Goal: Information Seeking & Learning: Learn about a topic

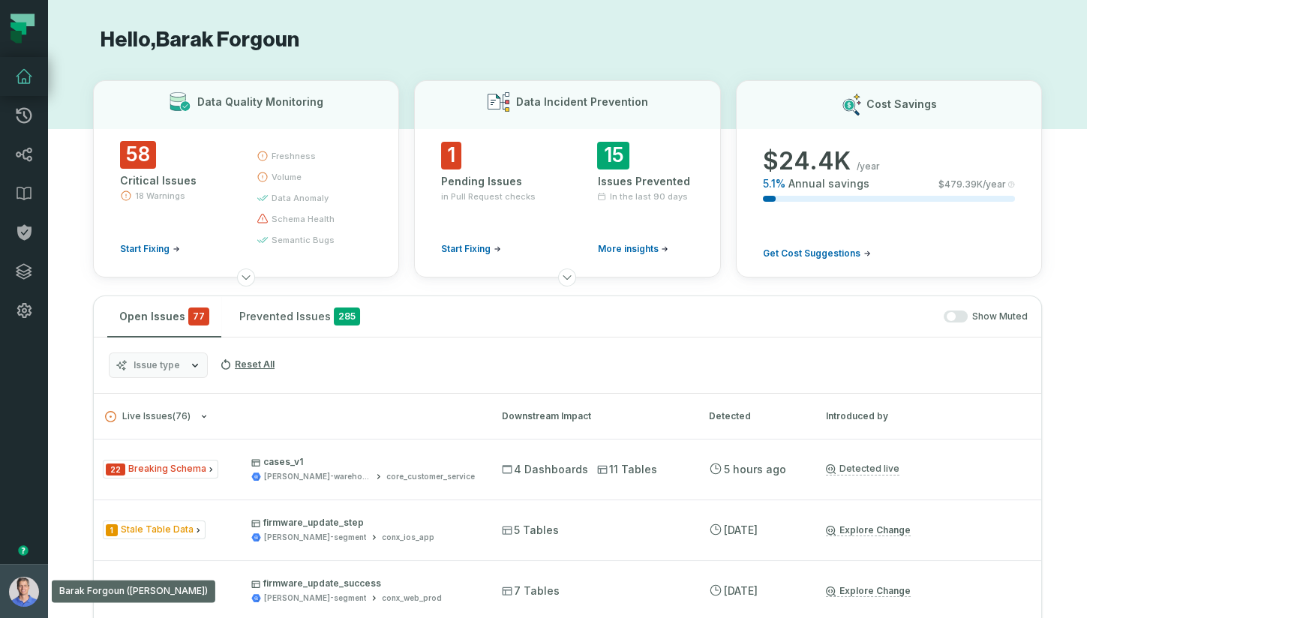
click at [20, 590] on img "button" at bounding box center [24, 592] width 30 height 30
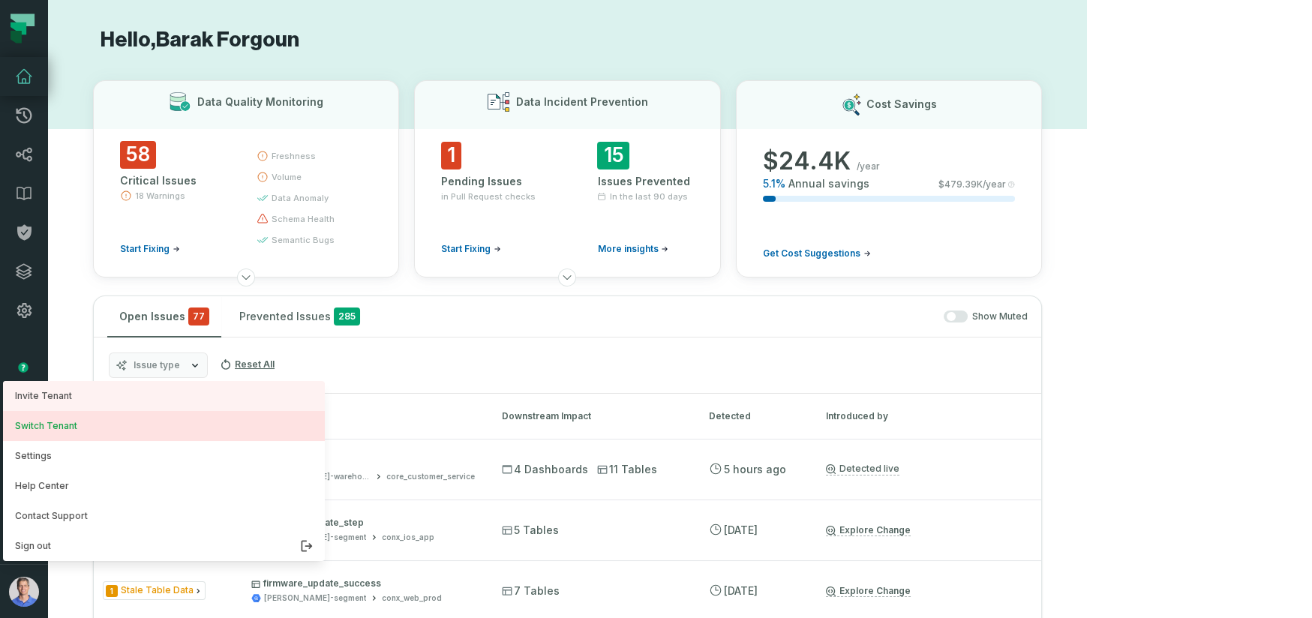
click at [101, 425] on button "Switch Tenant" at bounding box center [164, 426] width 322 height 30
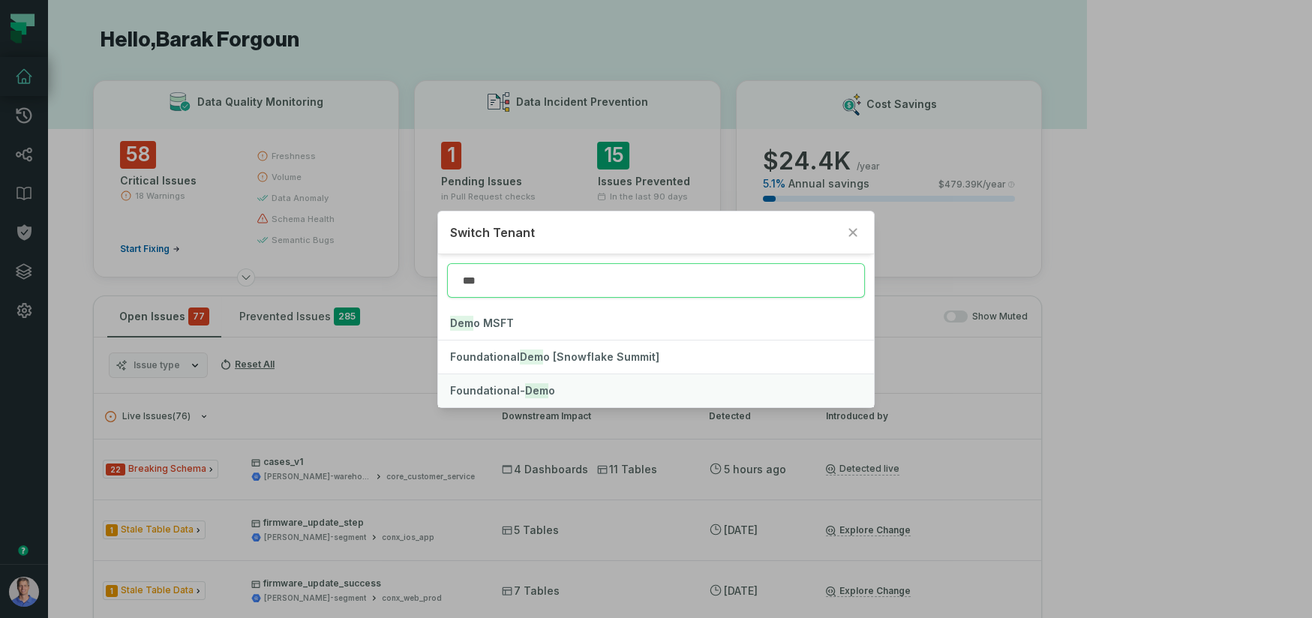
type input "***"
click at [533, 398] on button "Foundational- Dem o" at bounding box center [656, 390] width 436 height 33
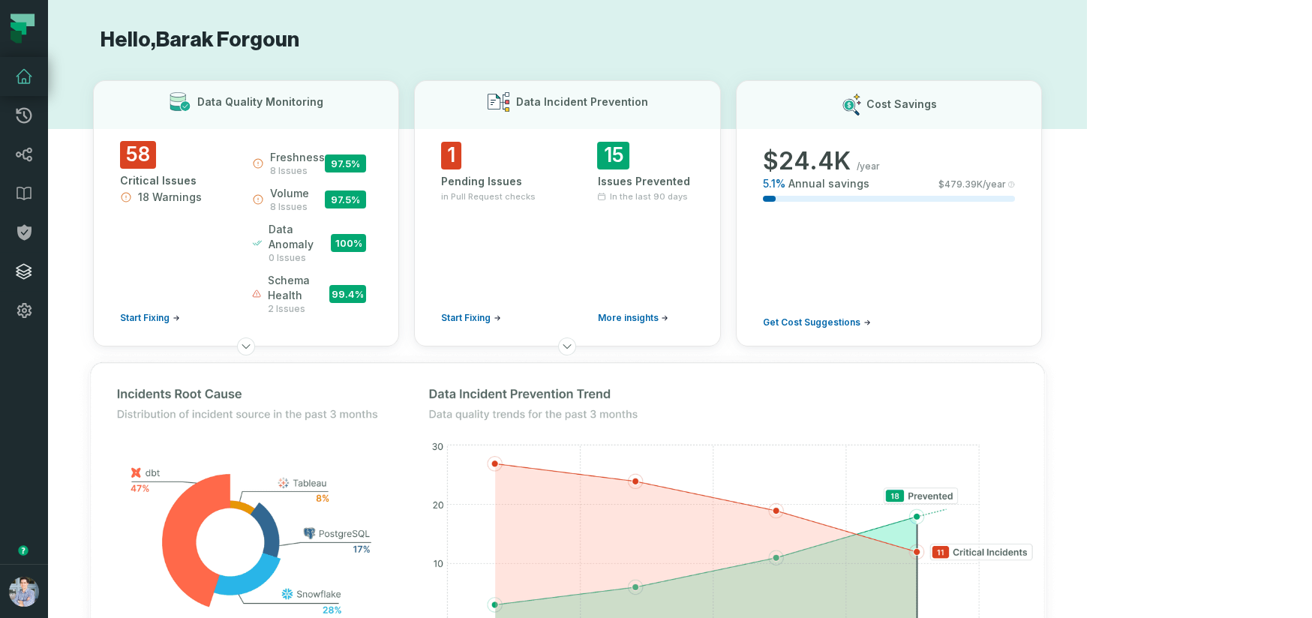
click at [22, 275] on icon at bounding box center [24, 272] width 18 height 18
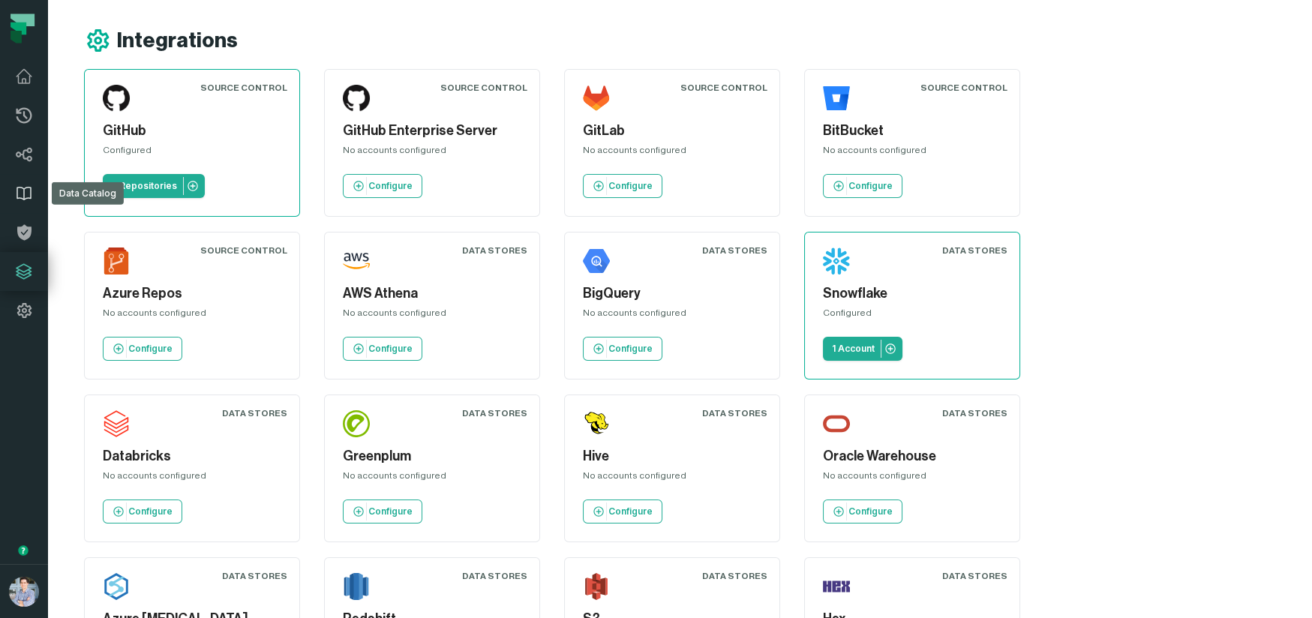
click at [27, 194] on icon at bounding box center [24, 194] width 18 height 18
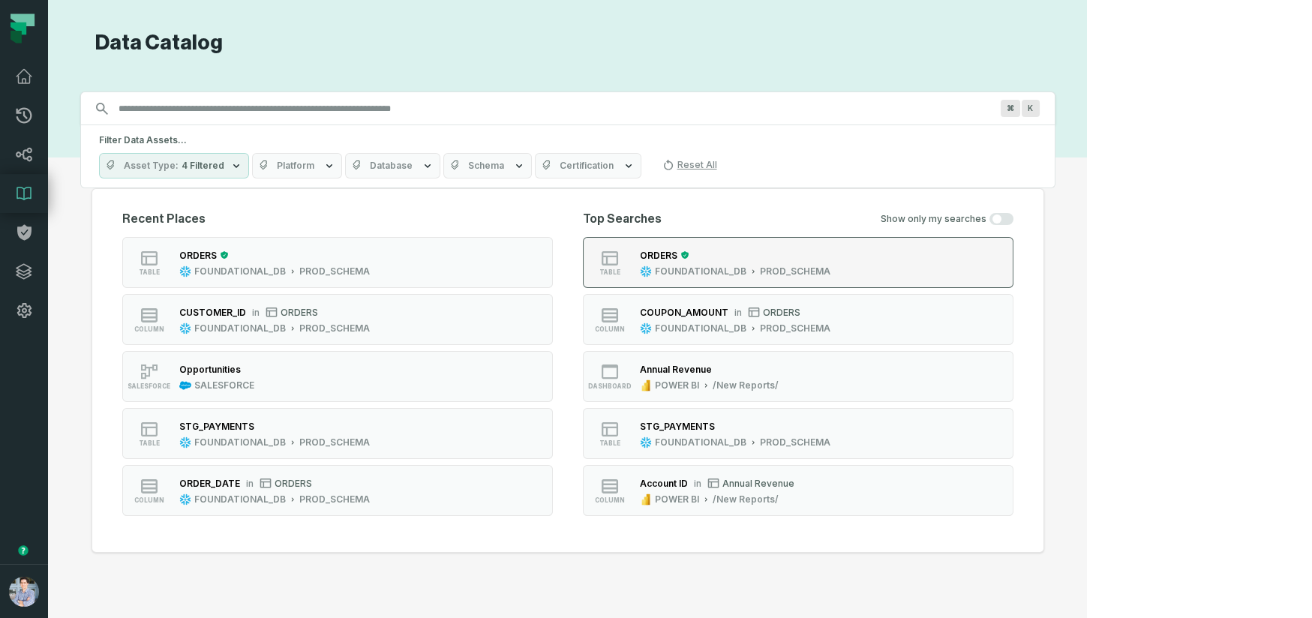
click at [746, 269] on div "FOUNDATIONAL_DB" at bounding box center [701, 272] width 92 height 12
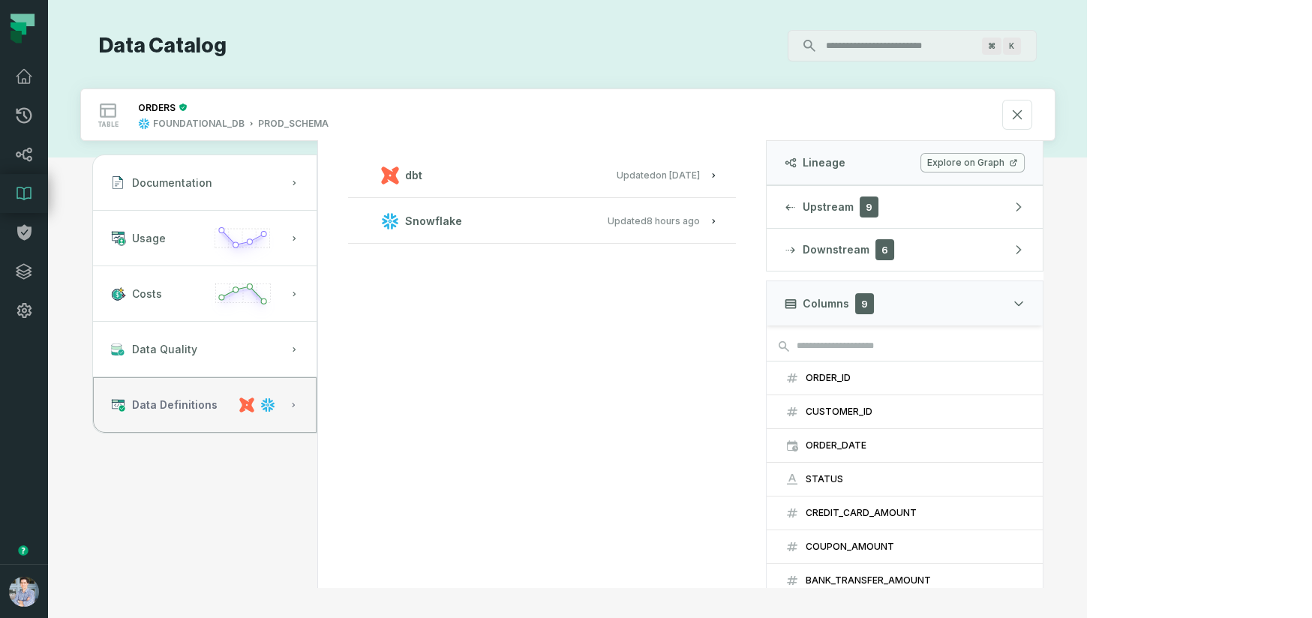
click at [275, 403] on icon "button" at bounding box center [267, 405] width 15 height 15
click at [665, 176] on button "dbt Updated [DATE] 1:15:21 PM" at bounding box center [542, 175] width 352 height 20
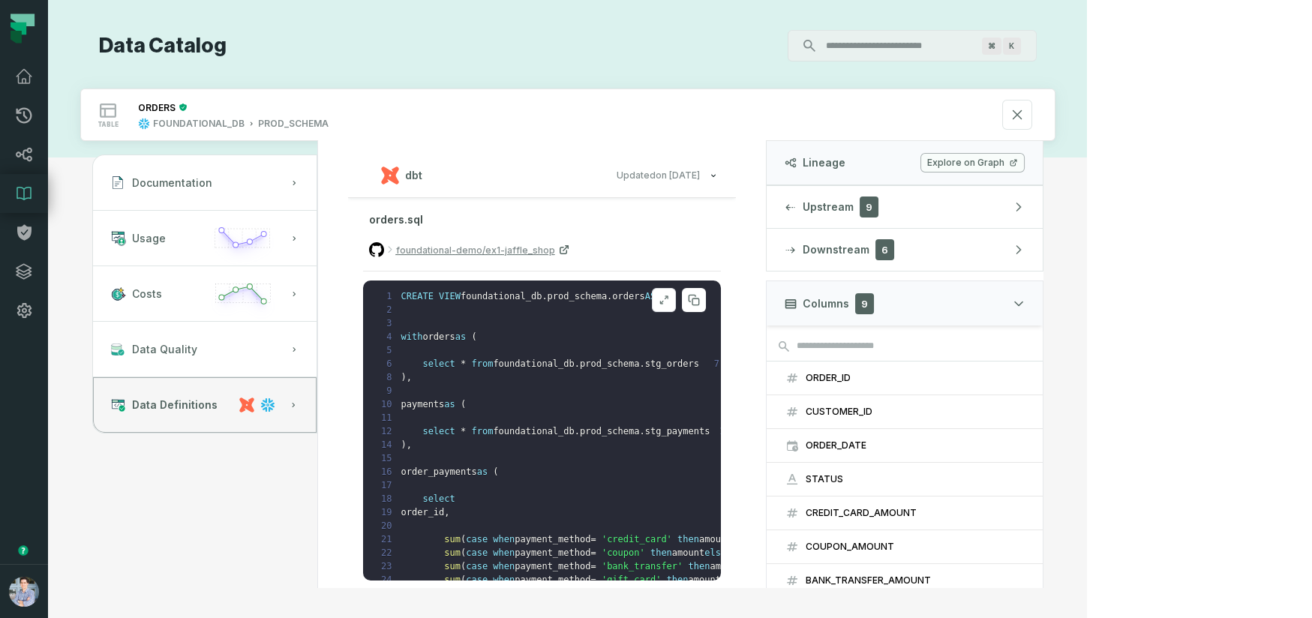
click at [669, 299] on icon at bounding box center [664, 300] width 11 height 12
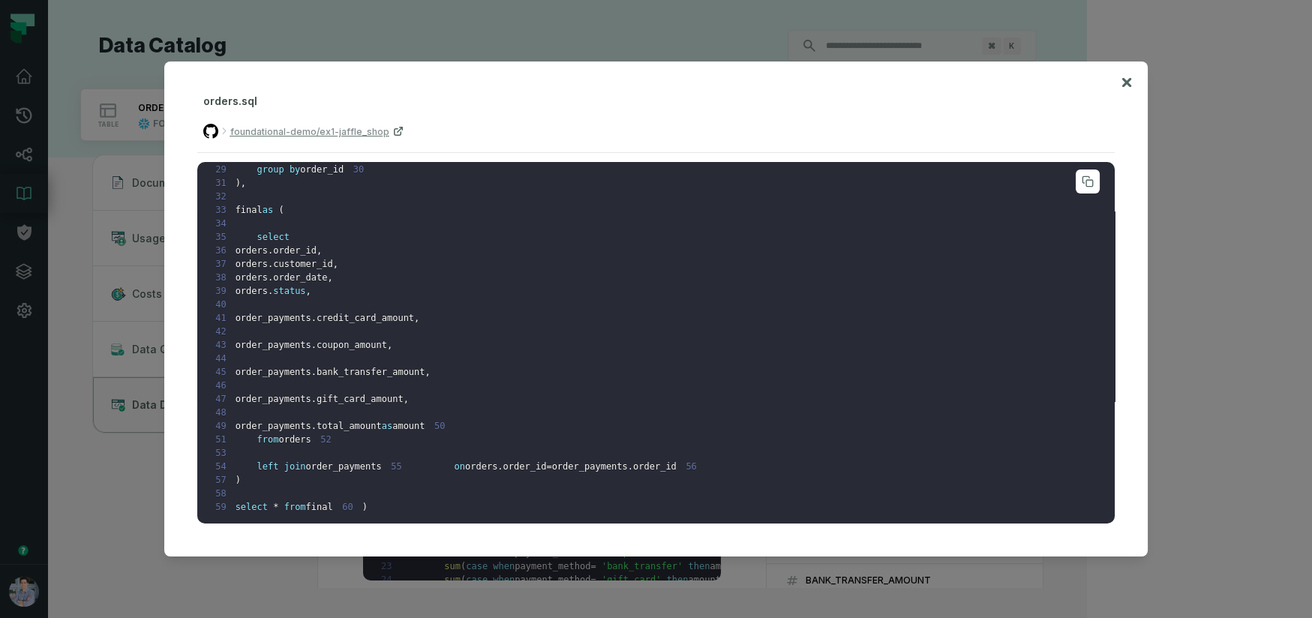
scroll to position [466, 0]
click at [1130, 83] on icon at bounding box center [1126, 83] width 11 height 18
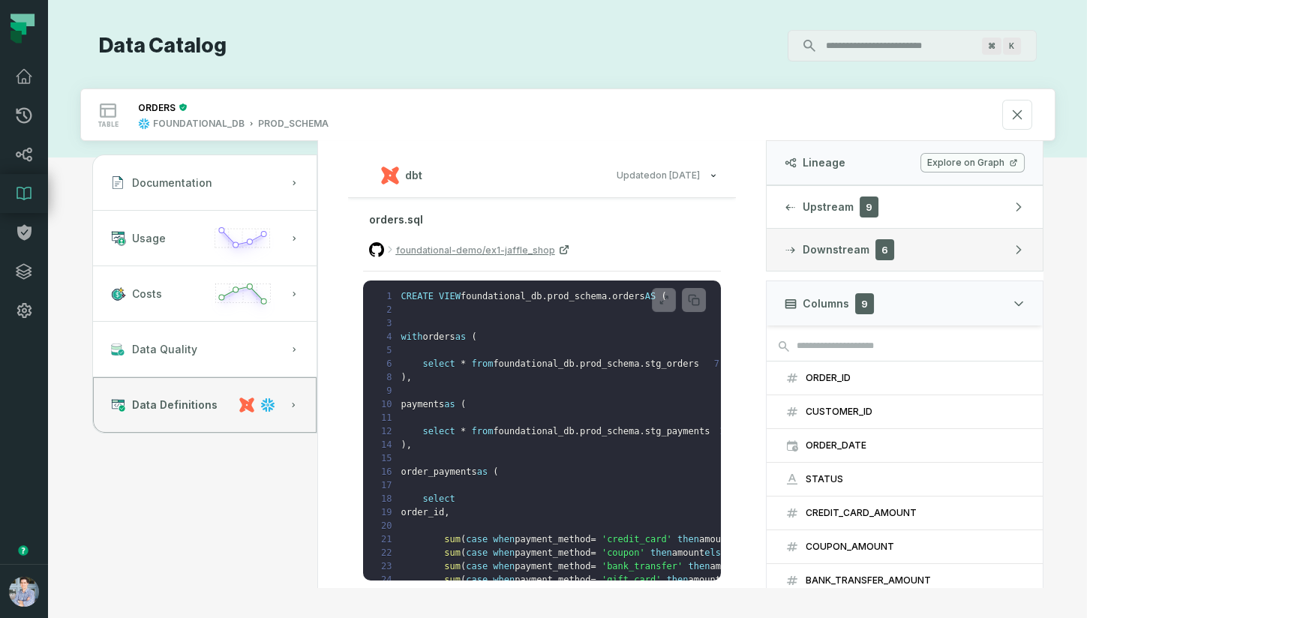
click at [987, 267] on button "Downstream 6" at bounding box center [905, 250] width 276 height 42
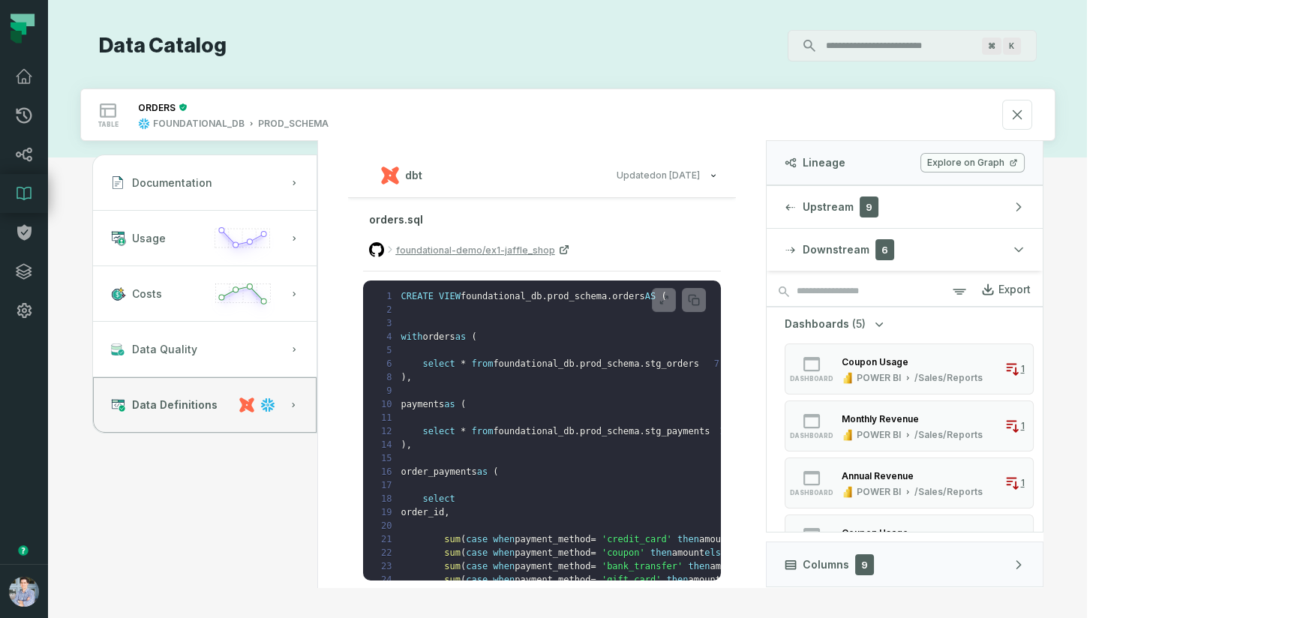
click at [1025, 161] on link "Explore on Graph" at bounding box center [972, 163] width 104 height 20
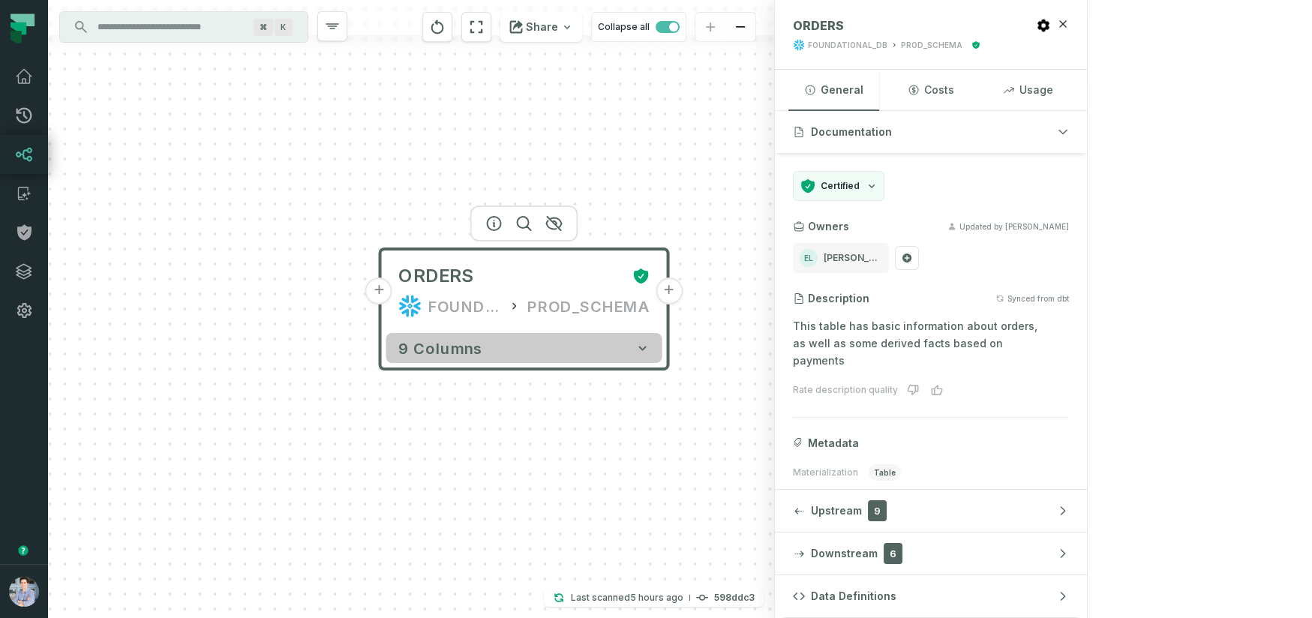
click at [653, 347] on button "9 columns" at bounding box center [524, 348] width 276 height 30
click at [644, 344] on icon "button" at bounding box center [641, 348] width 15 height 15
drag, startPoint x: 638, startPoint y: 350, endPoint x: 655, endPoint y: 337, distance: 21.9
click at [638, 350] on icon "button" at bounding box center [641, 348] width 15 height 15
click at [641, 348] on icon "button" at bounding box center [642, 348] width 8 height 5
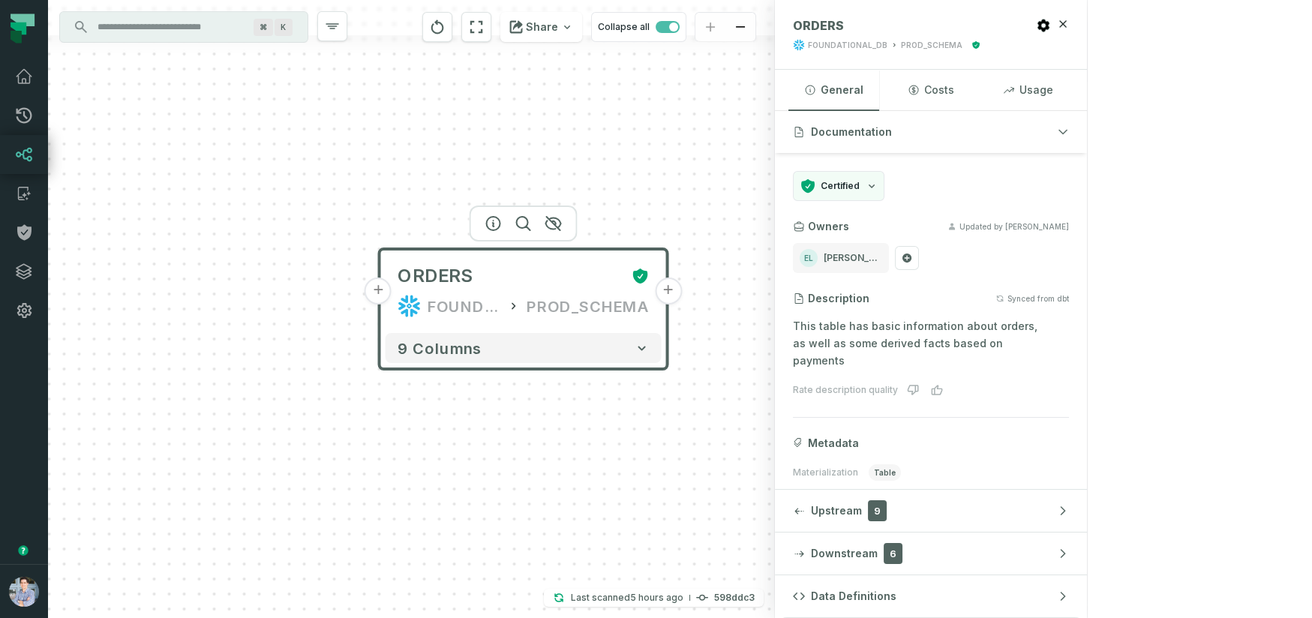
click at [666, 299] on button "+" at bounding box center [668, 291] width 27 height 27
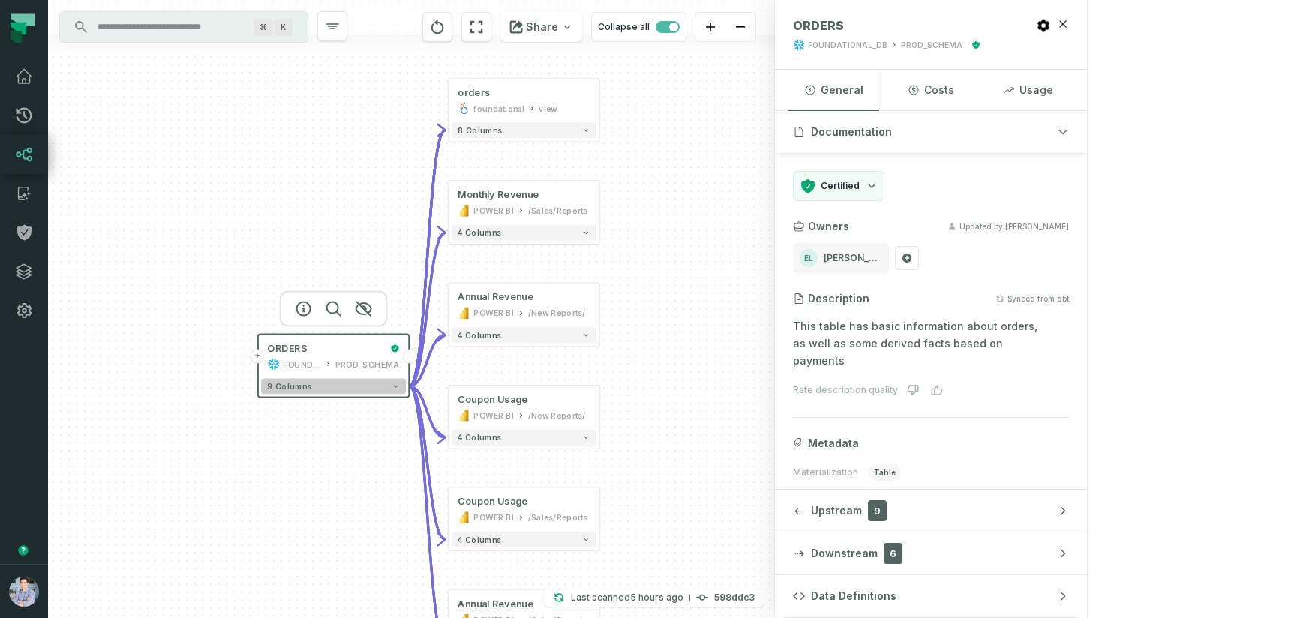
click at [401, 388] on button "9 columns" at bounding box center [333, 386] width 145 height 16
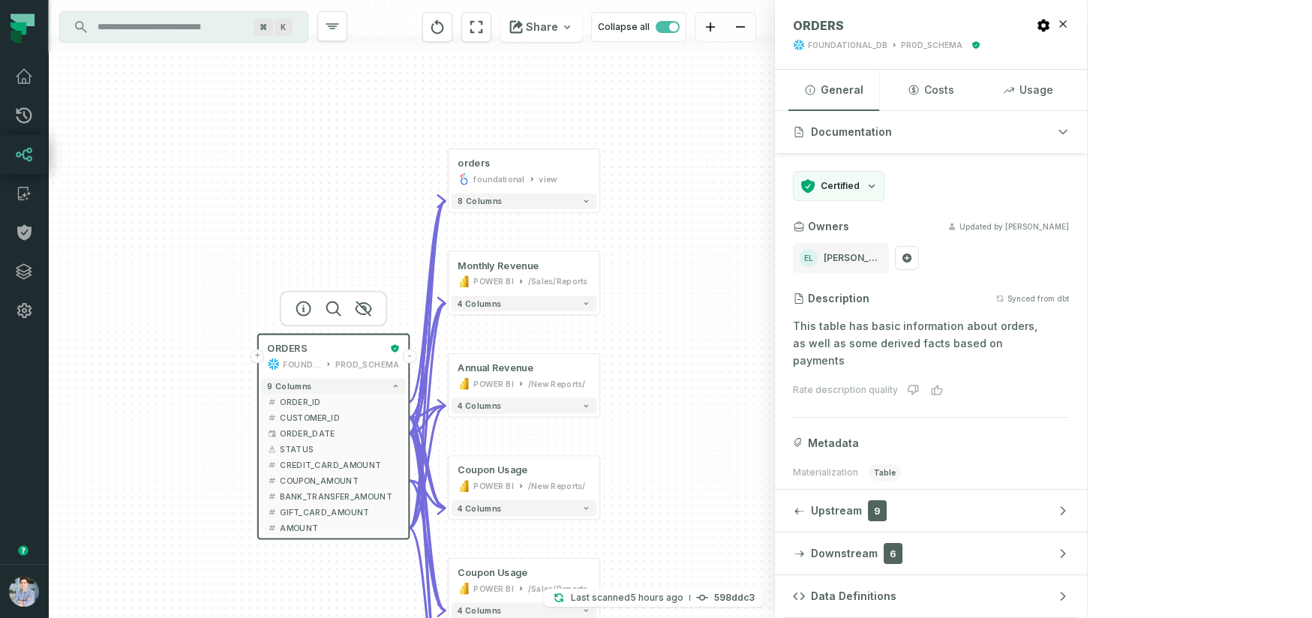
click at [259, 361] on button "+" at bounding box center [258, 357] width 14 height 14
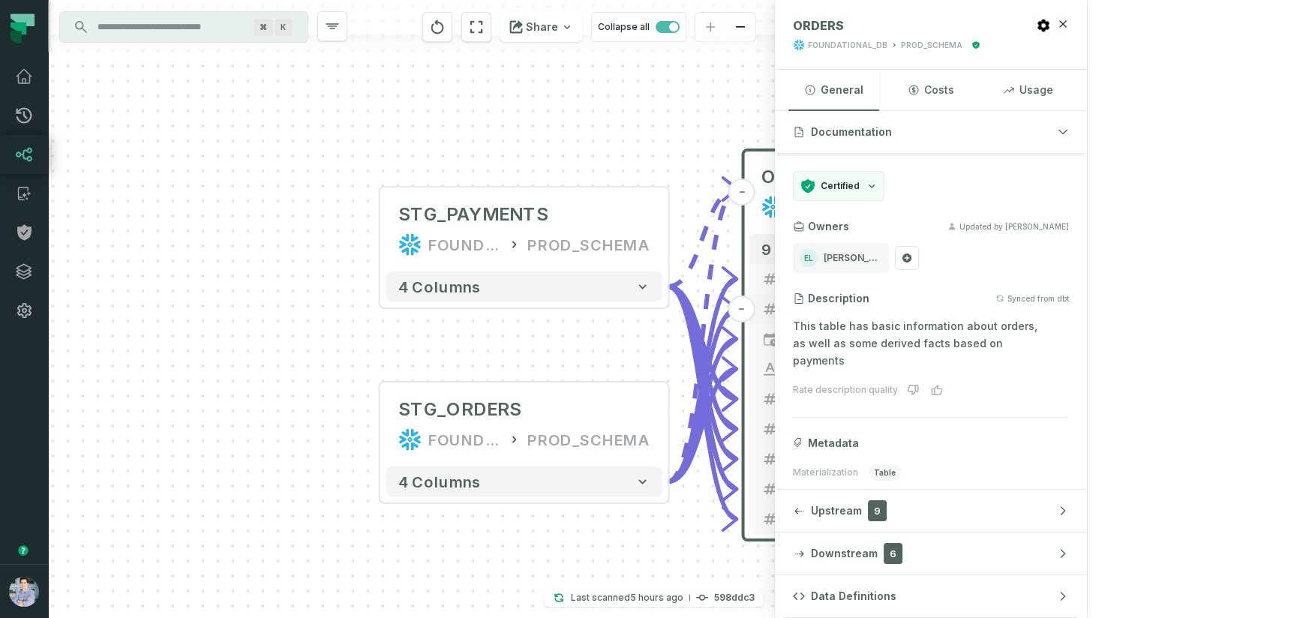
click at [871, 308] on span "CUSTOMER_ID" at bounding box center [899, 309] width 228 height 23
click at [815, 303] on span "CUSTOMER_ID" at bounding box center [899, 310] width 228 height 23
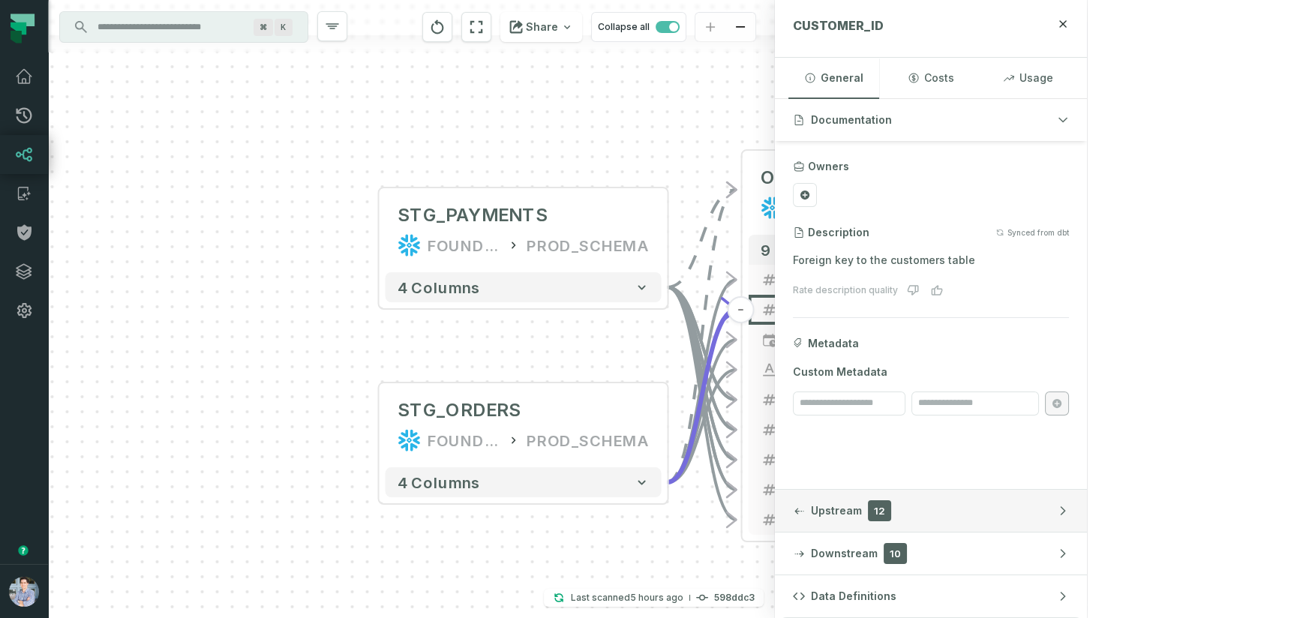
click at [1083, 500] on button "Upstream 12" at bounding box center [931, 511] width 312 height 42
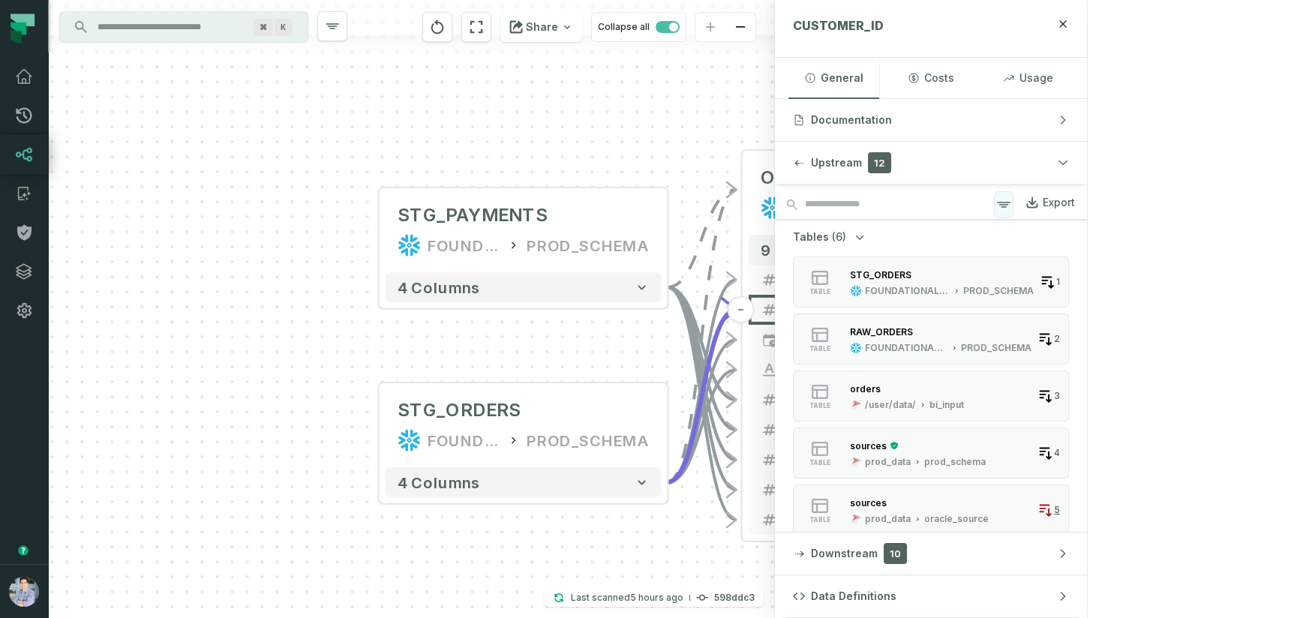
click at [1010, 203] on icon "button" at bounding box center [1004, 205] width 12 height 5
click at [1087, 395] on div "Tables (6) table STG_ORDERS FOUNDATIONAL_DB PROD_SCHEMA 1 table RAW_ORDERS FOUN…" at bounding box center [931, 594] width 312 height 748
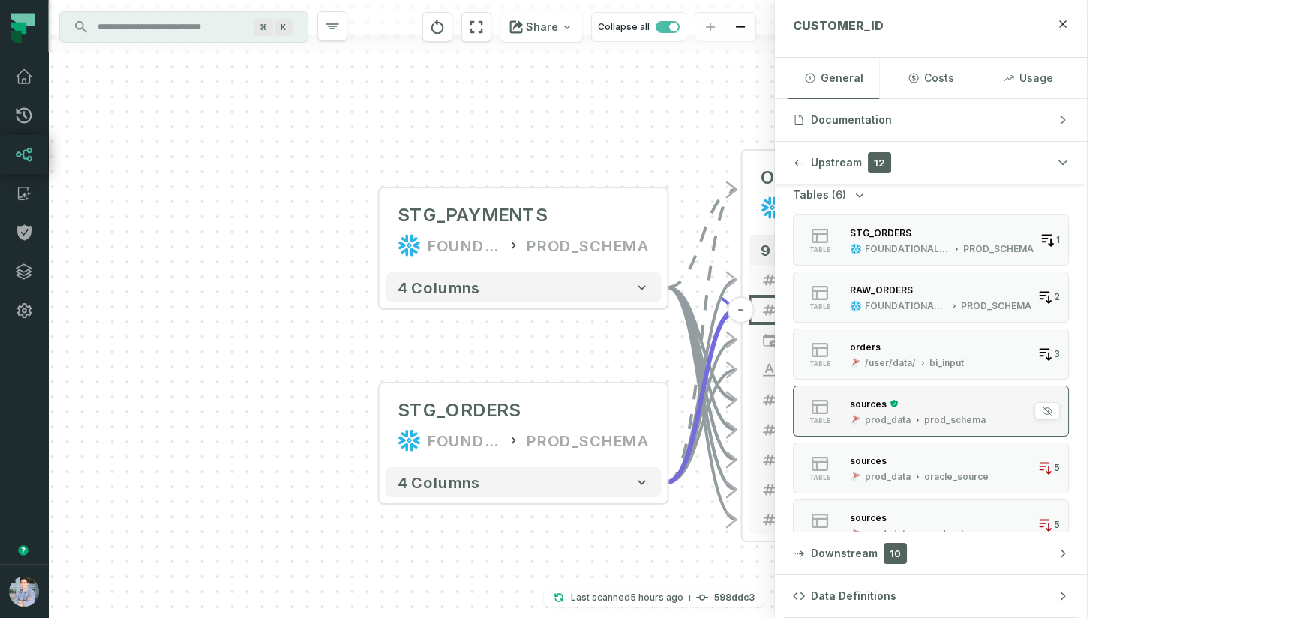
scroll to position [266, 0]
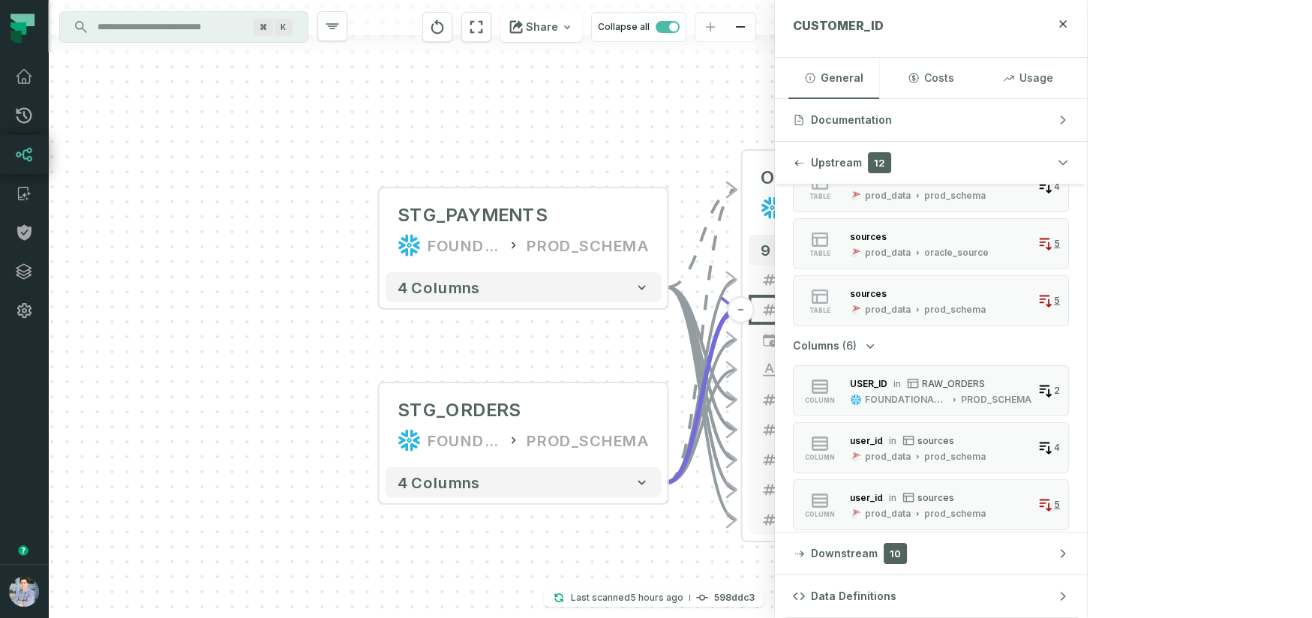
click at [1058, 566] on button "Downstream 10" at bounding box center [931, 554] width 312 height 42
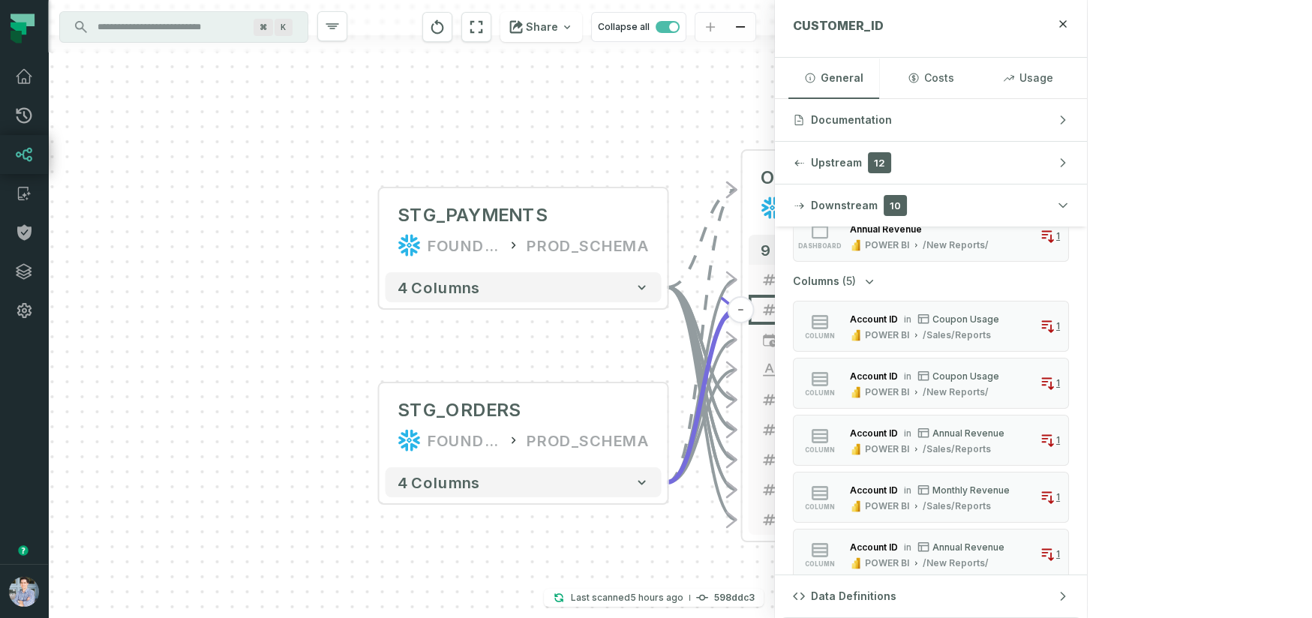
scroll to position [324, 0]
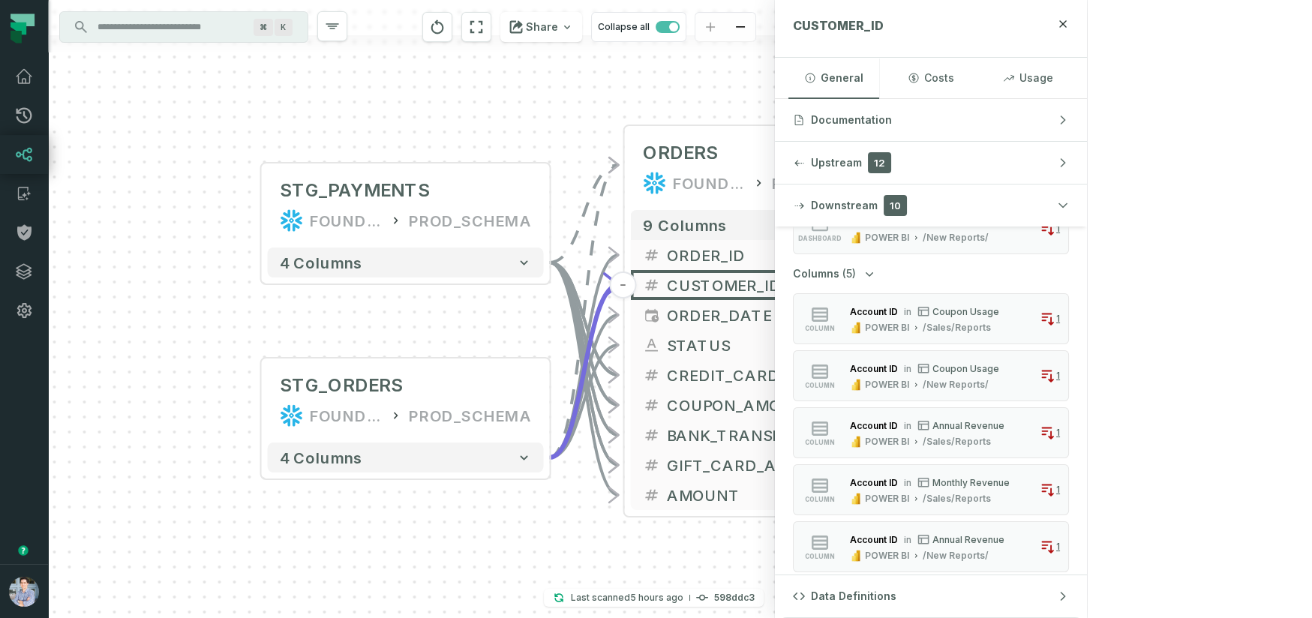
drag, startPoint x: 667, startPoint y: 140, endPoint x: 533, endPoint y: 113, distance: 136.2
click at [533, 113] on div "+ STG_PAYMENTS FOUNDATIONAL_DB PROD_SCHEMA + 4 columns + STG_ORDERS FOUNDATIONA…" at bounding box center [411, 309] width 727 height 618
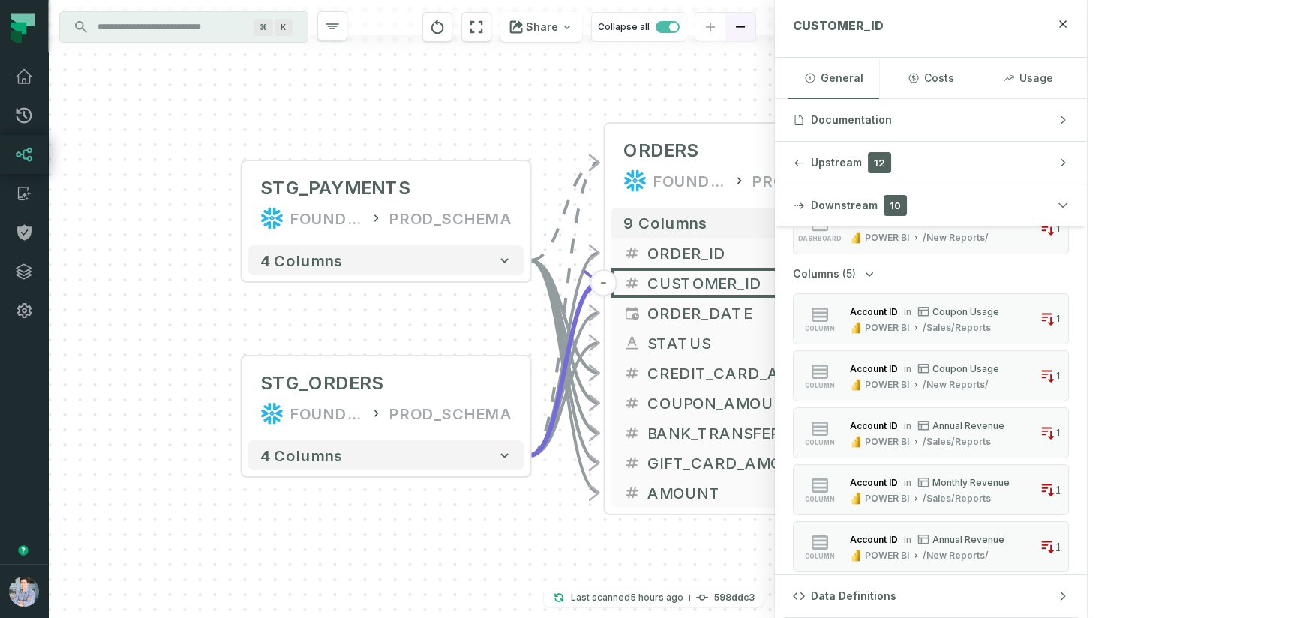
click at [1069, 25] on icon "button" at bounding box center [1063, 24] width 12 height 12
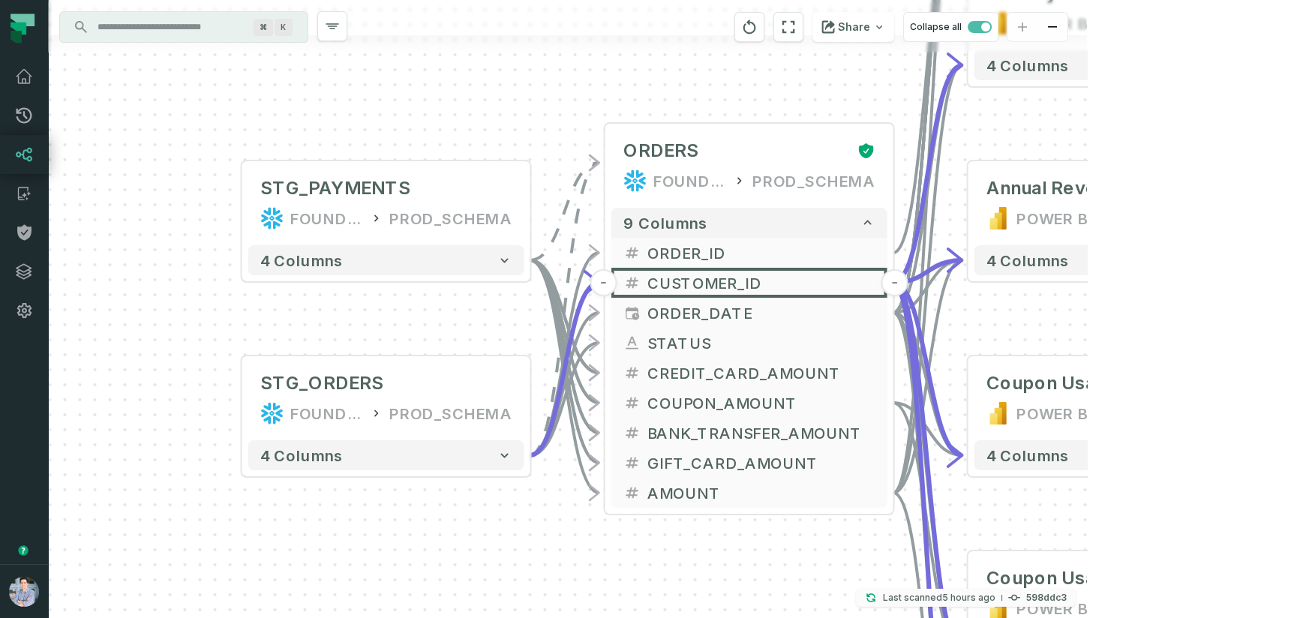
click at [995, 598] on relative-time "9/15/2025, 4:22:51 AM" at bounding box center [968, 597] width 53 height 11
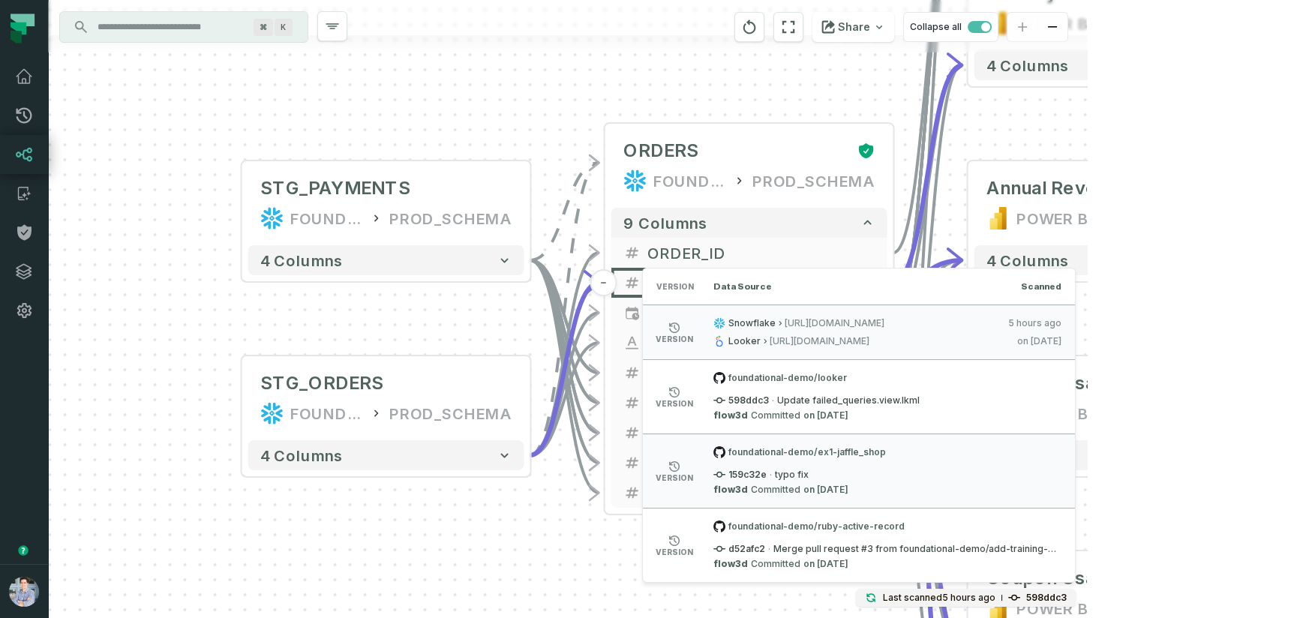
click at [818, 543] on div "+ STG_PAYMENTS FOUNDATIONAL_DB PROD_SCHEMA + 4 columns + STG_ORDERS FOUNDATIONA…" at bounding box center [567, 309] width 1039 height 618
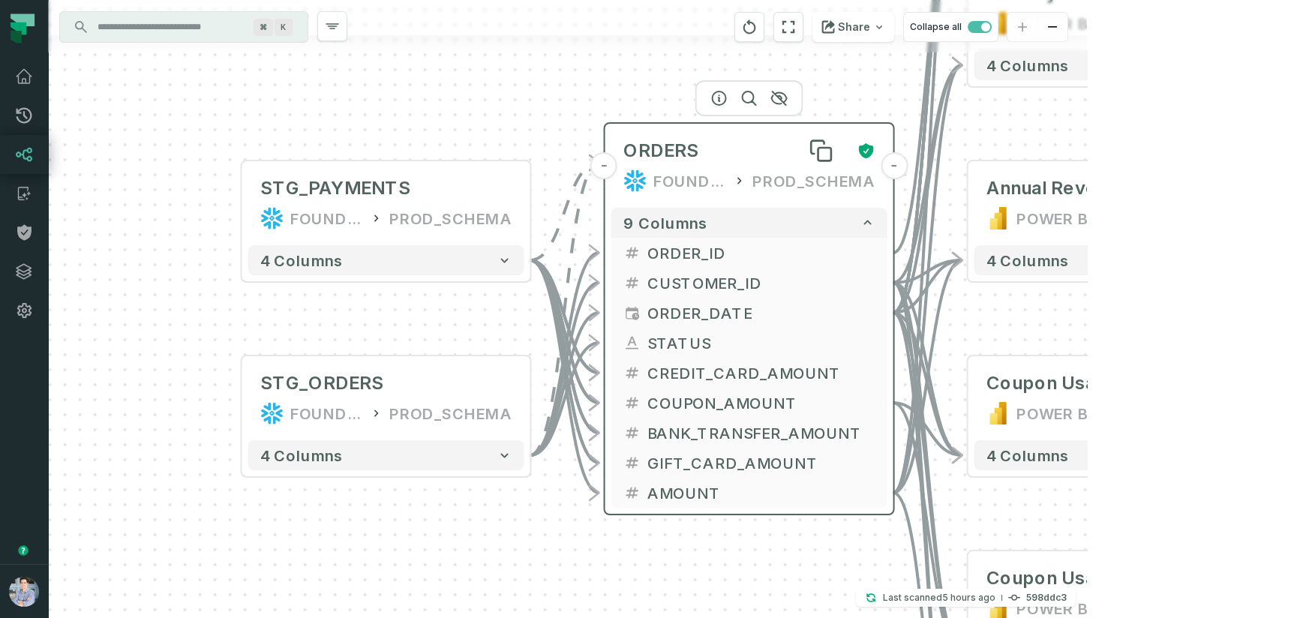
click at [775, 152] on div "ORDERS" at bounding box center [734, 151] width 222 height 24
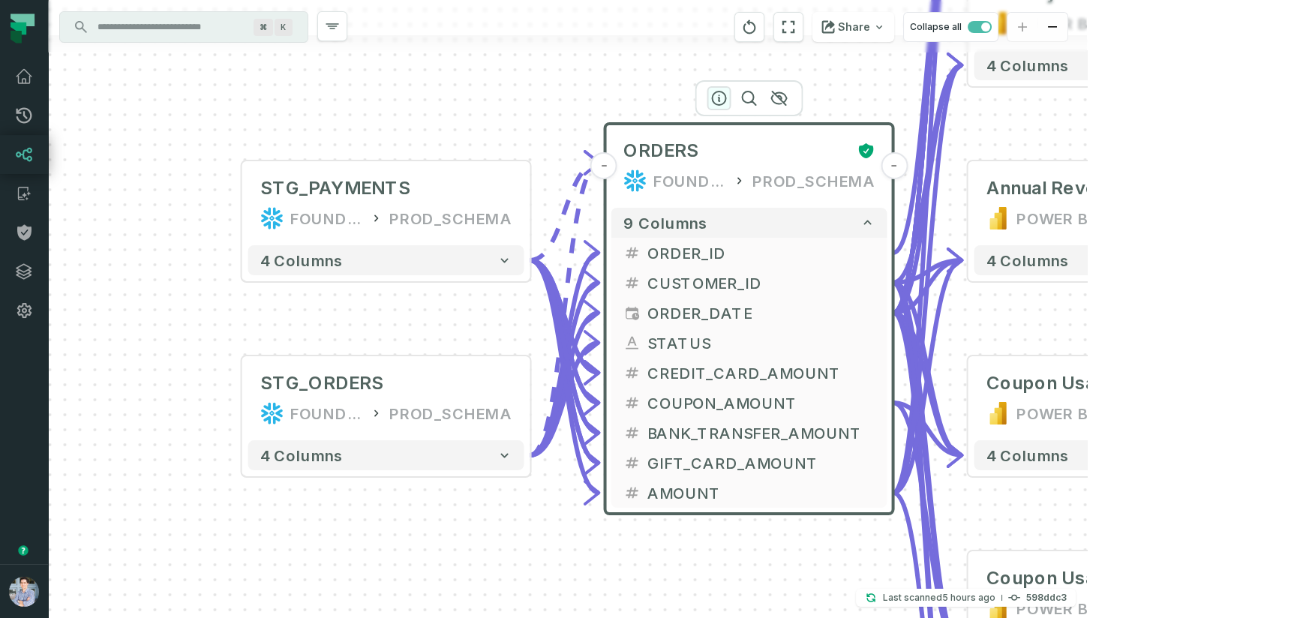
click at [713, 97] on icon "button" at bounding box center [720, 99] width 14 height 14
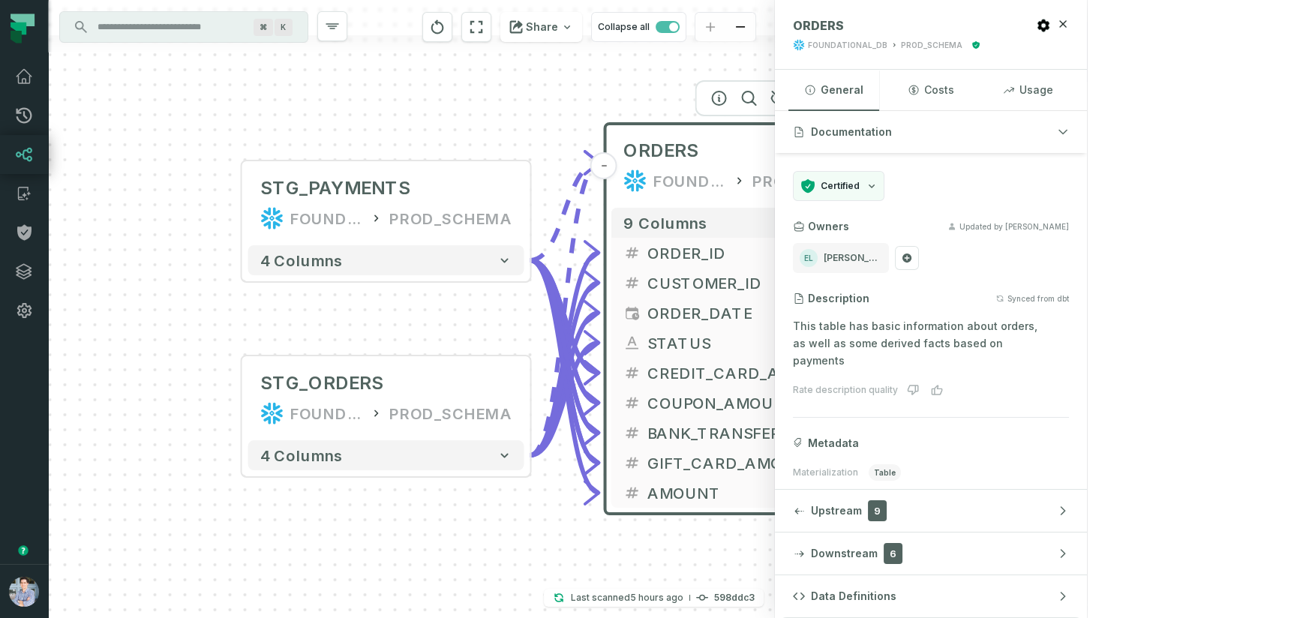
click at [1087, 581] on button "Data Definitions" at bounding box center [931, 596] width 312 height 42
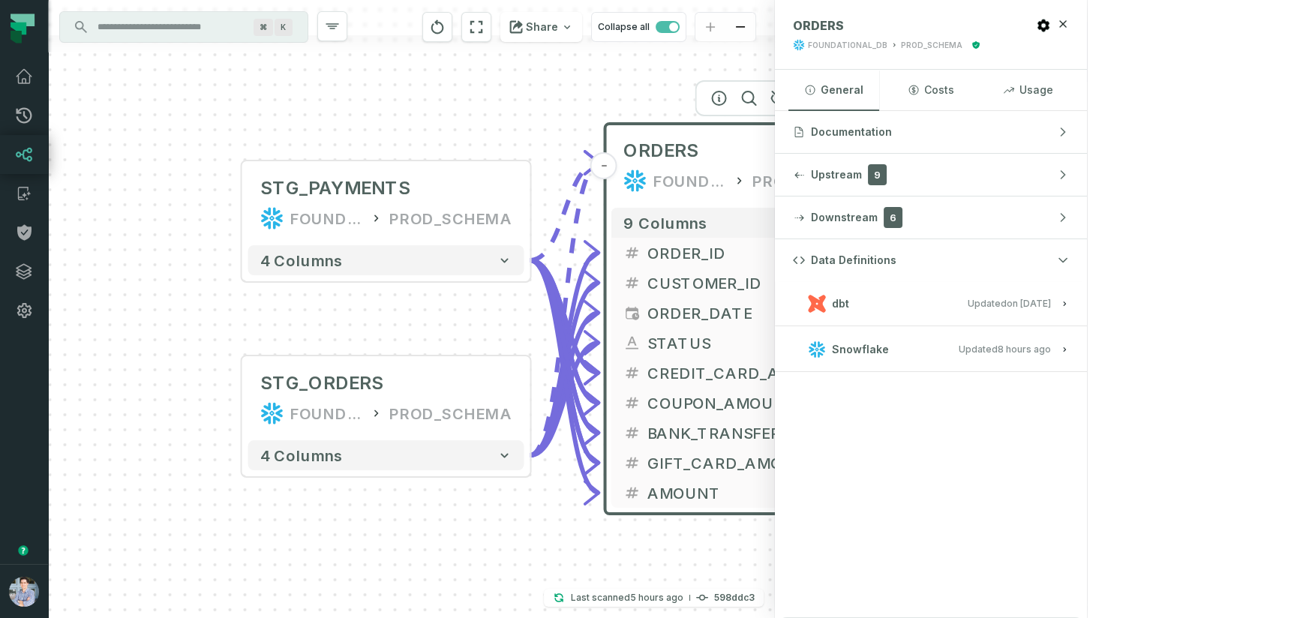
click at [1069, 302] on button "dbt Updated [DATE] 1:15:21 PM" at bounding box center [931, 303] width 276 height 20
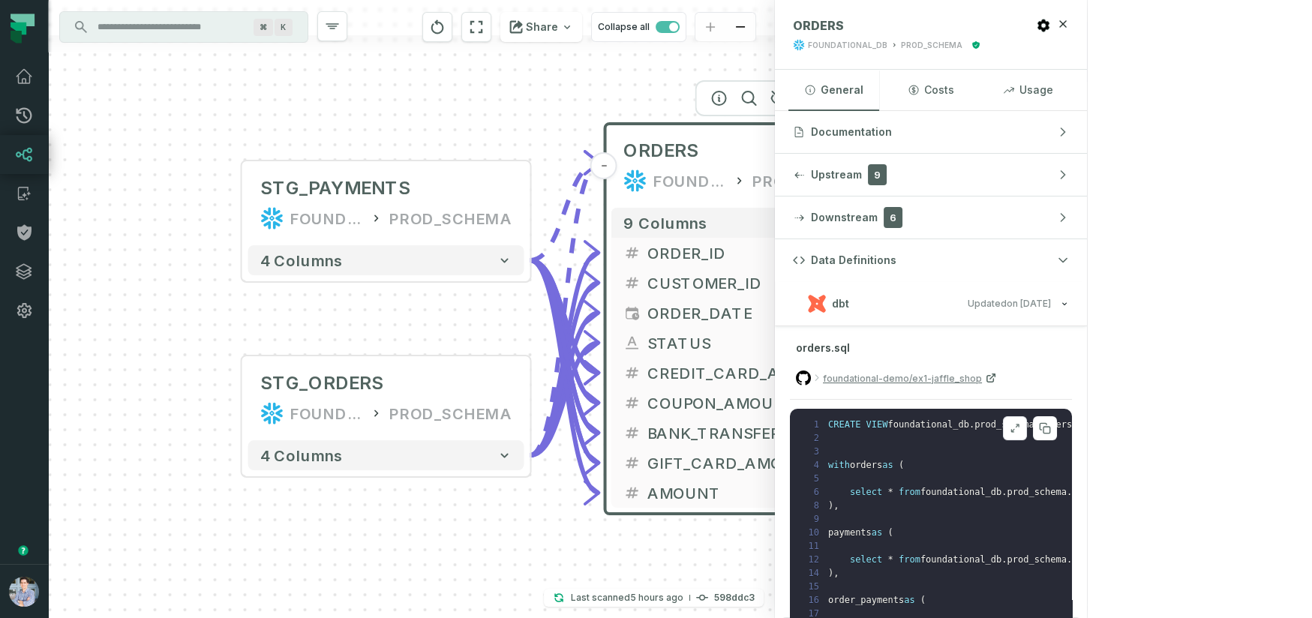
click at [1020, 422] on icon at bounding box center [1015, 428] width 11 height 12
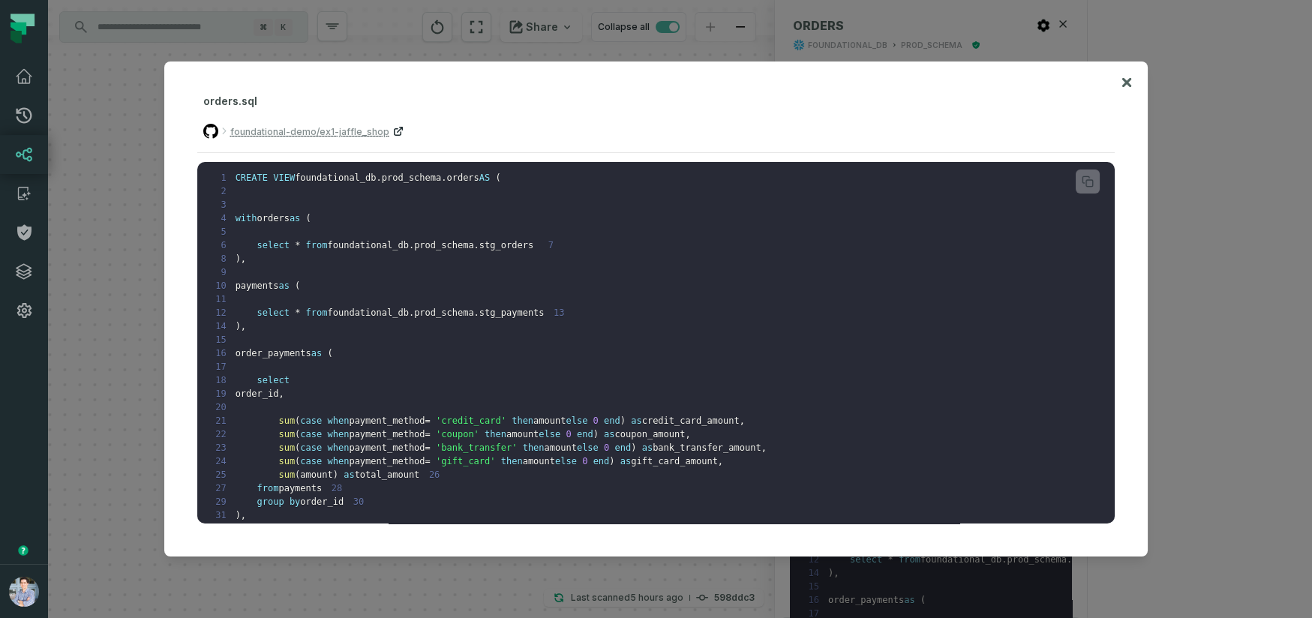
click at [326, 125] on span "foundational-demo/ex1-jaffle_shop" at bounding box center [309, 132] width 159 height 14
click at [1128, 77] on icon at bounding box center [1126, 83] width 11 height 18
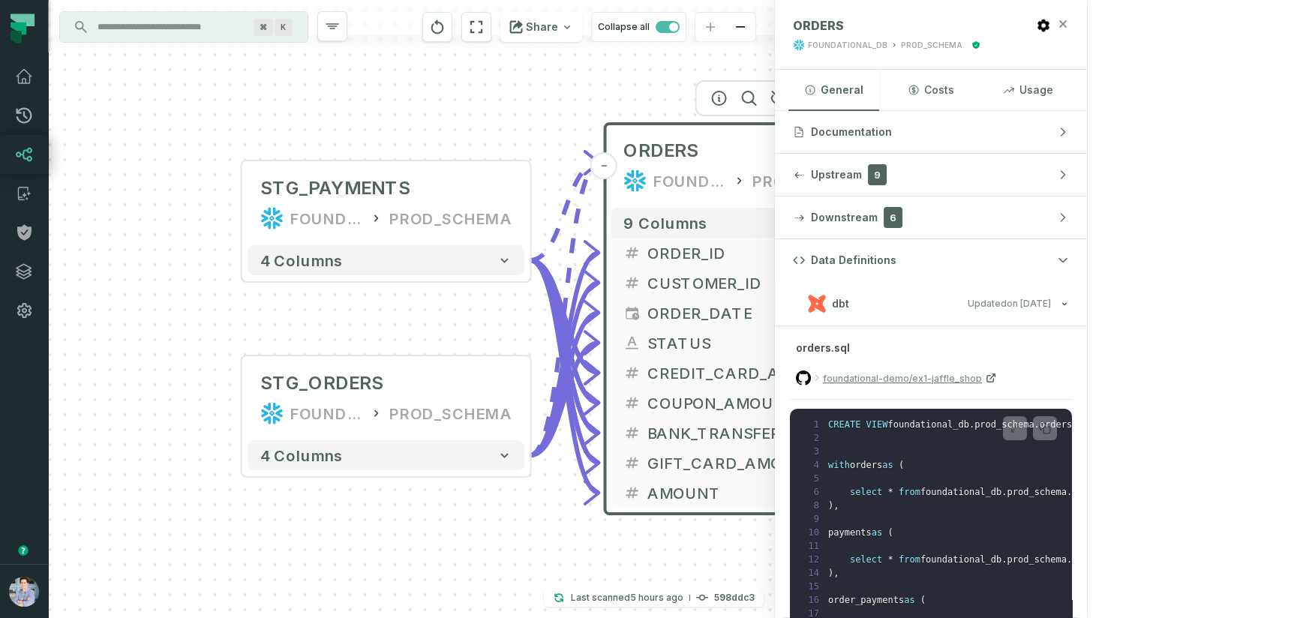
click at [1069, 19] on icon "button" at bounding box center [1063, 24] width 12 height 12
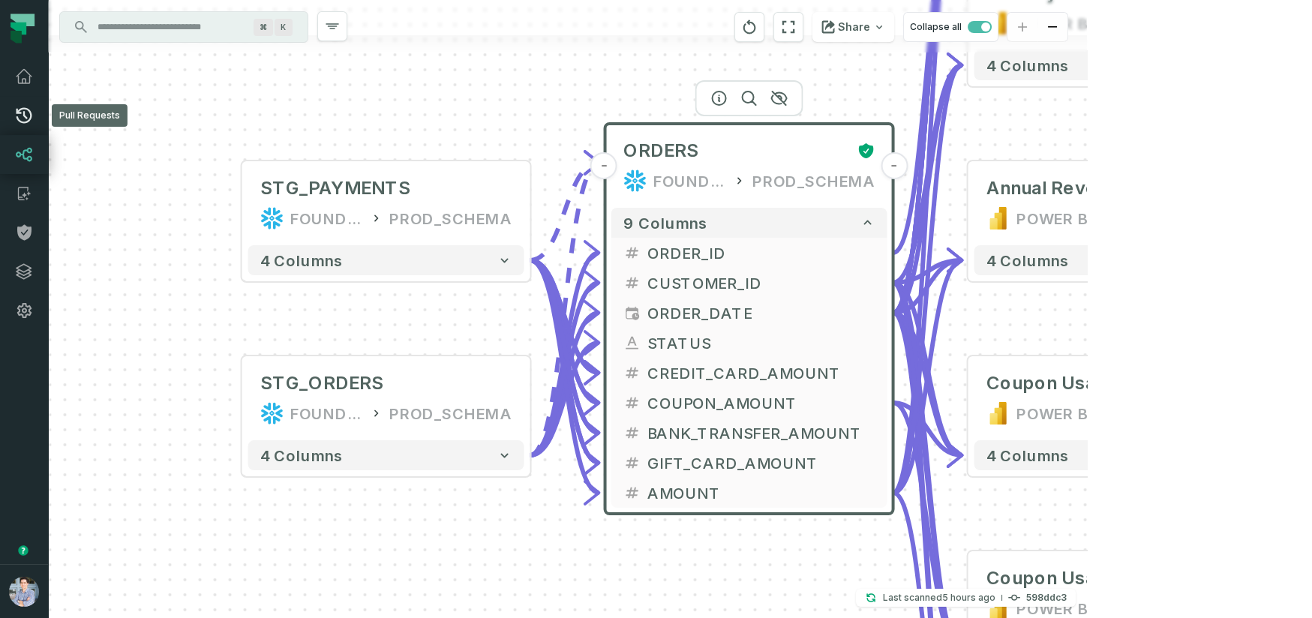
click at [32, 125] on link "Pull Requests" at bounding box center [24, 115] width 48 height 39
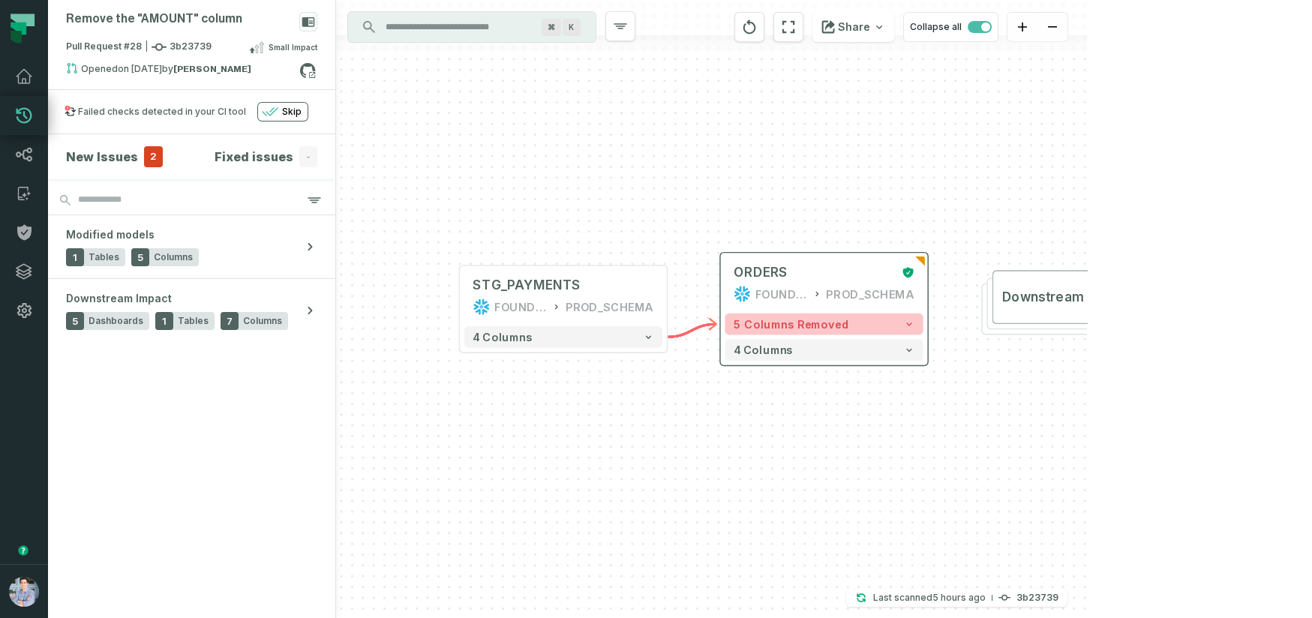
click at [914, 320] on icon "button" at bounding box center [909, 324] width 11 height 11
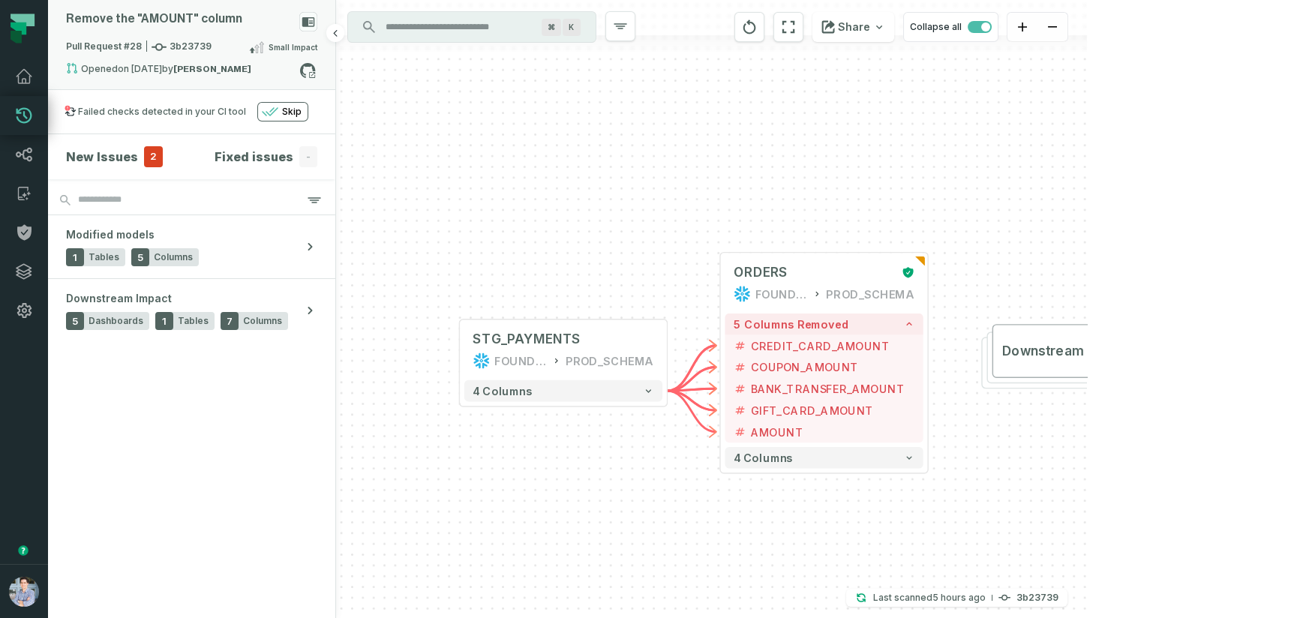
click at [197, 29] on div "Remove the "AMOUNT" column" at bounding box center [191, 25] width 251 height 26
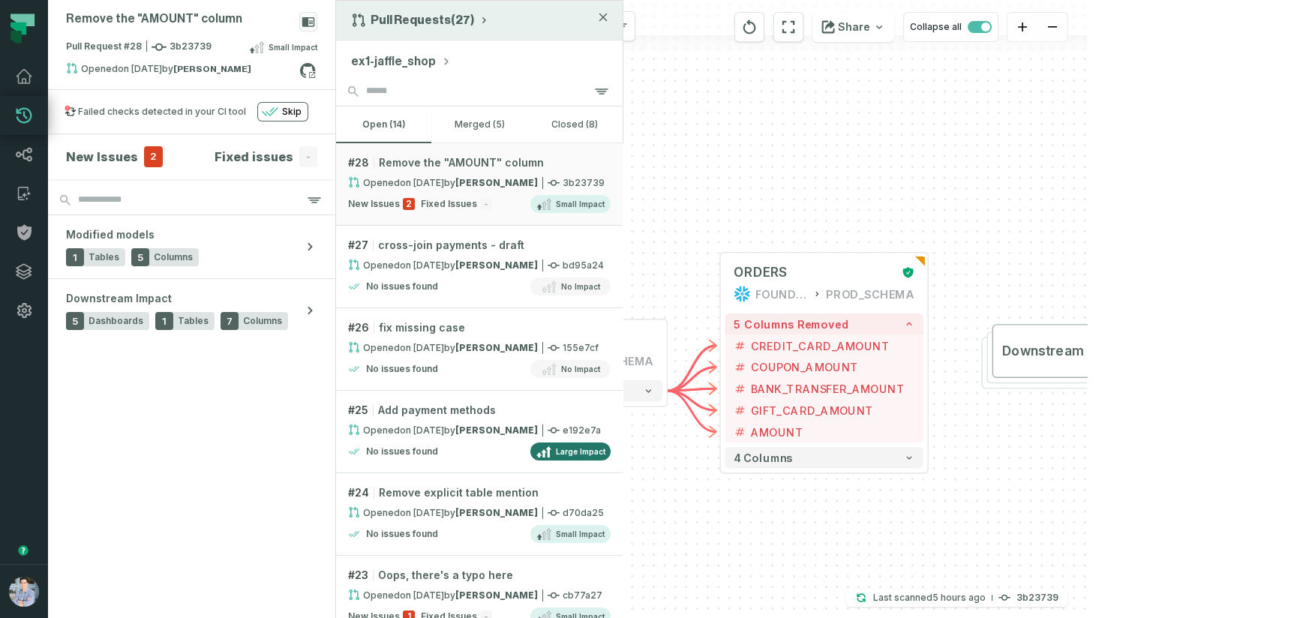
click at [428, 23] on button "Pull Requests (27)" at bounding box center [420, 20] width 139 height 15
click at [420, 86] on div "History of Changes" at bounding box center [426, 86] width 155 height 30
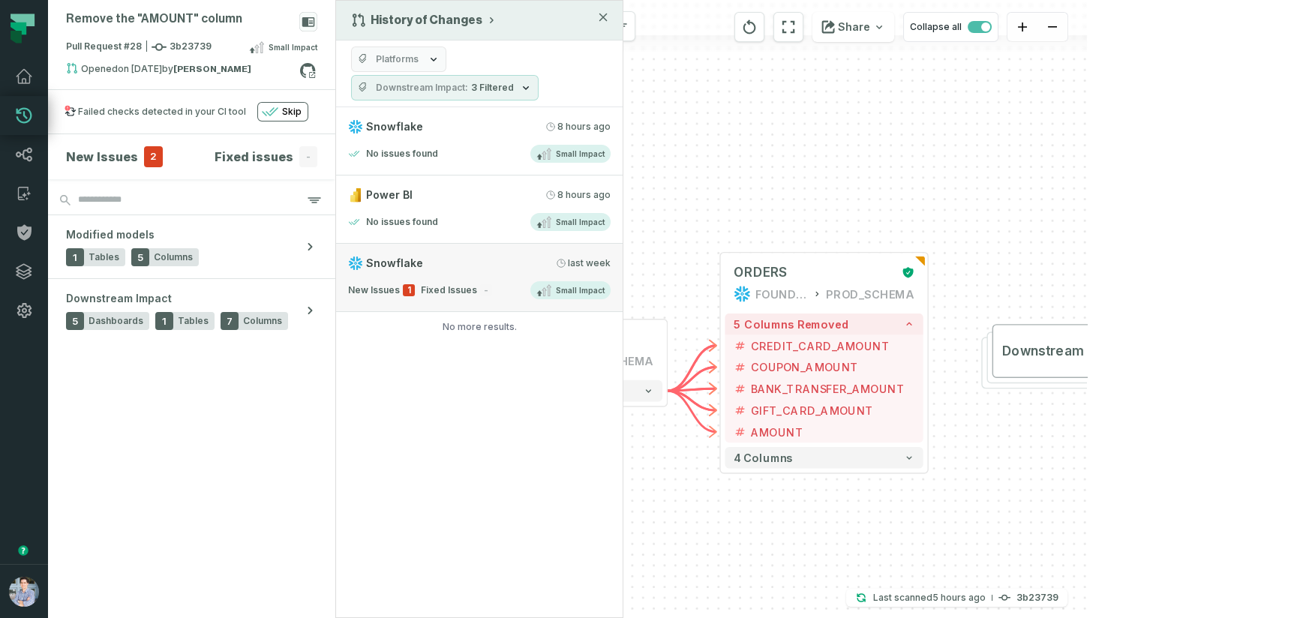
click at [464, 287] on span "Fixed Issues" at bounding box center [449, 290] width 56 height 12
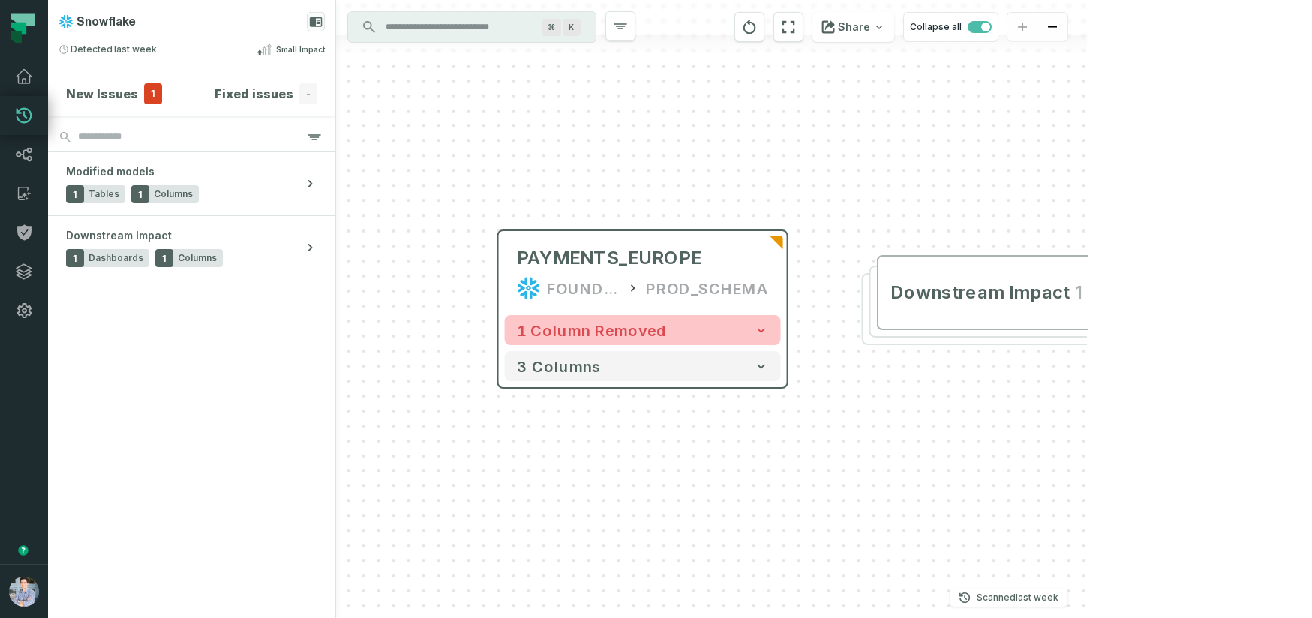
click at [757, 318] on button "1 column removed" at bounding box center [643, 330] width 276 height 30
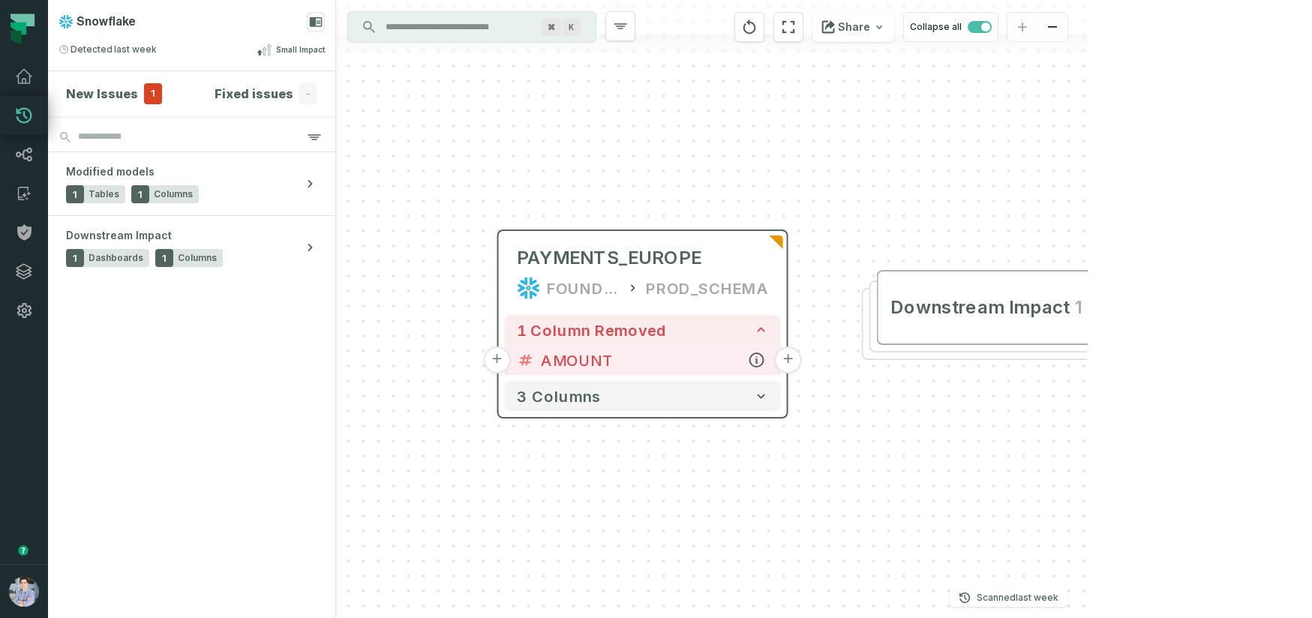
click at [788, 362] on button "+" at bounding box center [788, 360] width 27 height 27
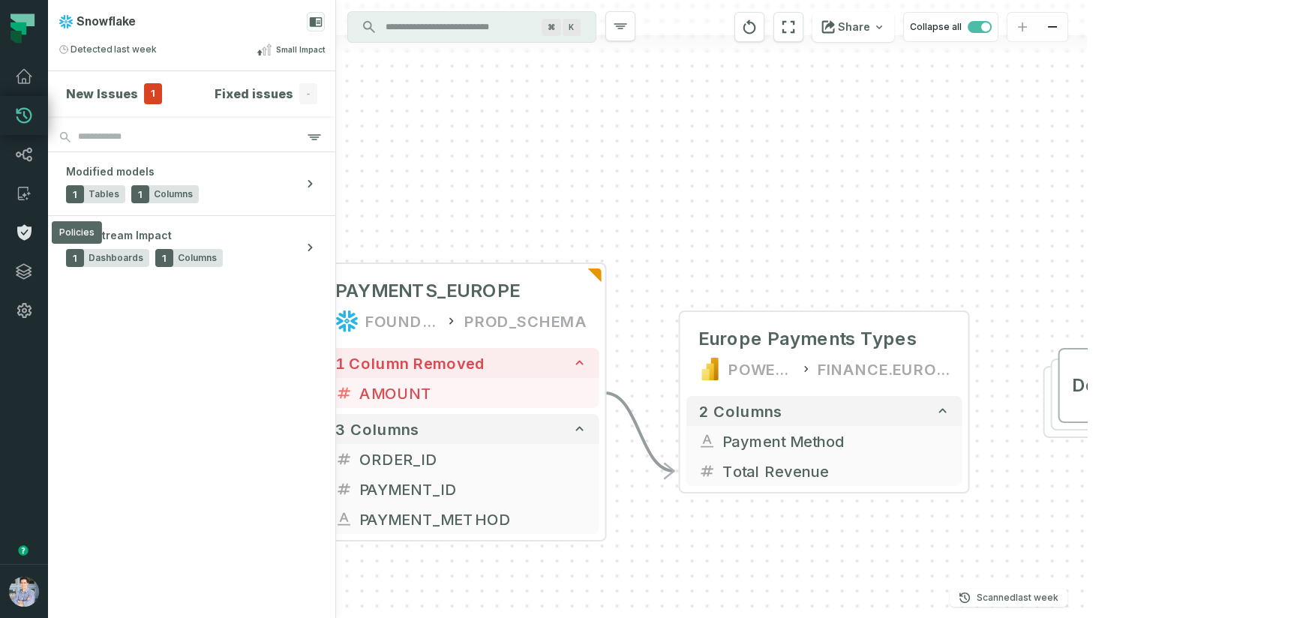
click at [29, 246] on link "Policies" at bounding box center [24, 232] width 48 height 39
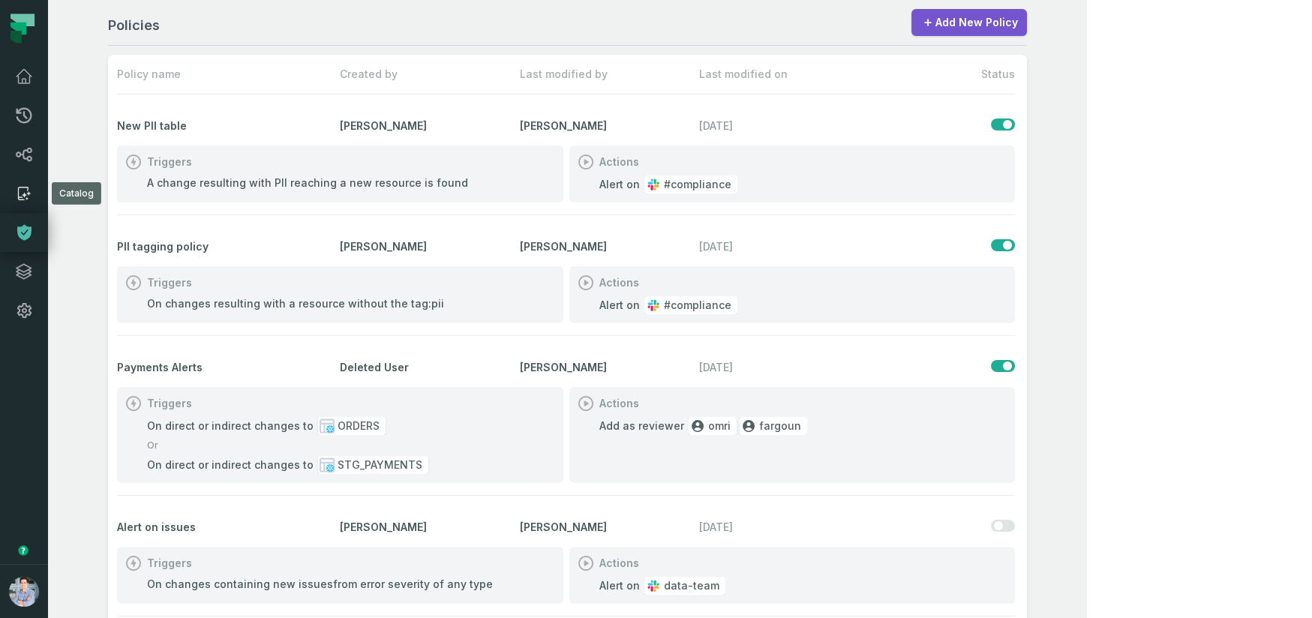
click at [29, 180] on link "Catalog" at bounding box center [24, 193] width 48 height 39
